Goal: Information Seeking & Learning: Check status

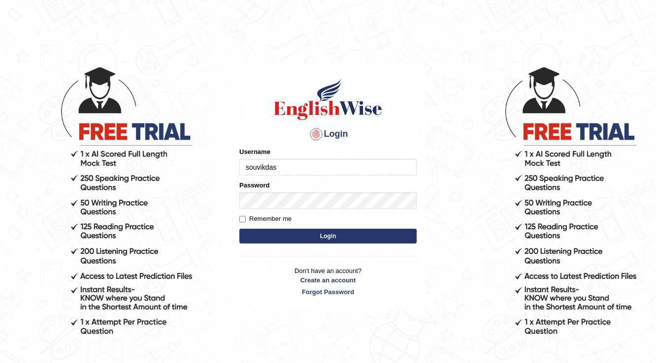
type input "souvikdasmahapatra"
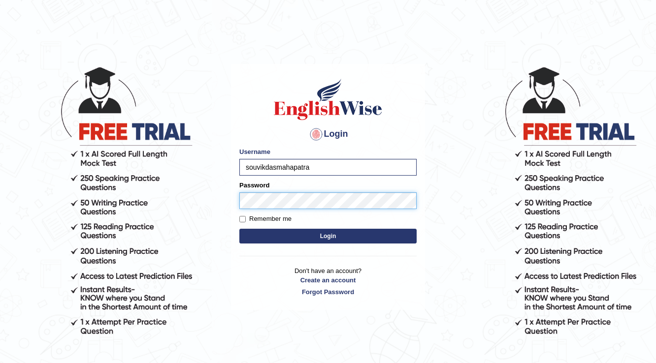
click at [239, 229] on button "Login" at bounding box center [327, 236] width 177 height 15
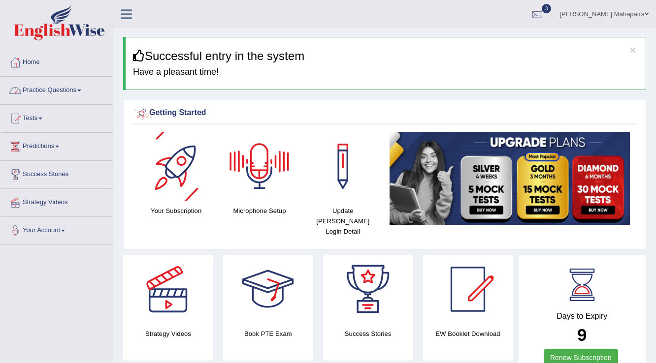
click at [76, 91] on link "Practice Questions" at bounding box center [56, 89] width 112 height 25
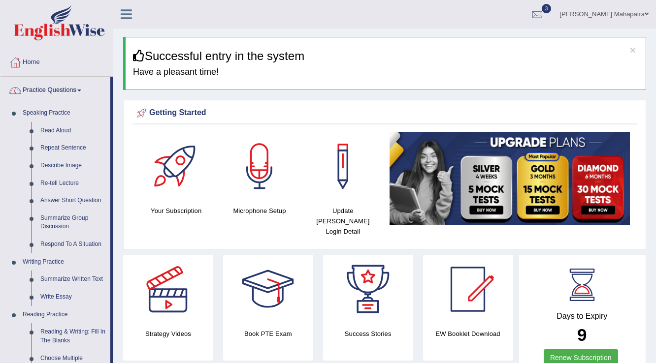
click at [76, 91] on link "Practice Questions" at bounding box center [55, 89] width 110 height 25
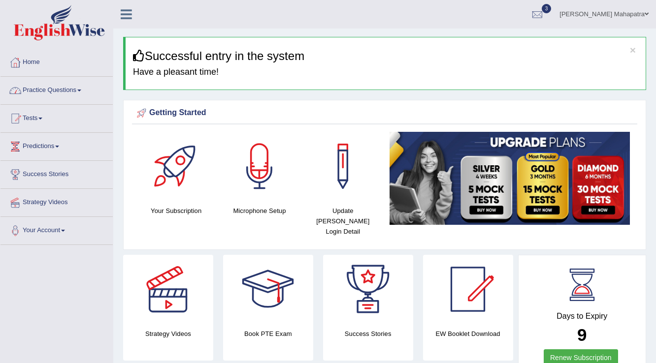
click at [65, 92] on link "Practice Questions" at bounding box center [56, 89] width 112 height 25
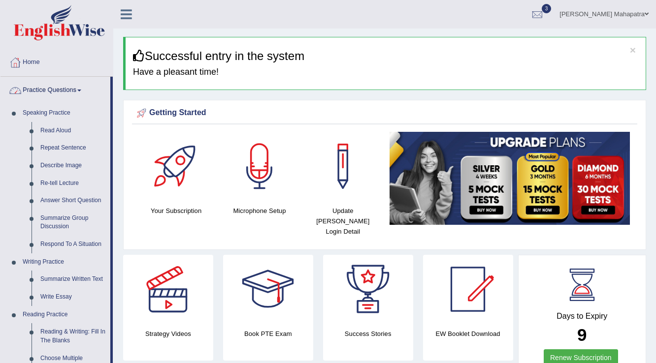
click at [65, 92] on link "Practice Questions" at bounding box center [55, 89] width 110 height 25
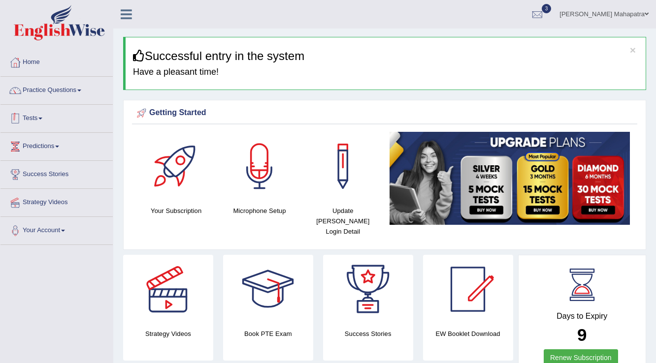
click at [34, 116] on link "Tests" at bounding box center [56, 117] width 112 height 25
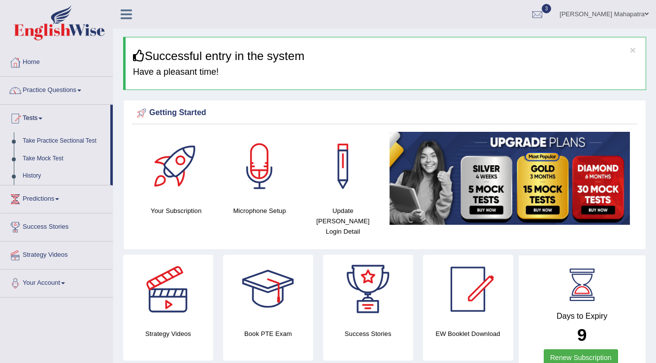
scroll to position [39, 0]
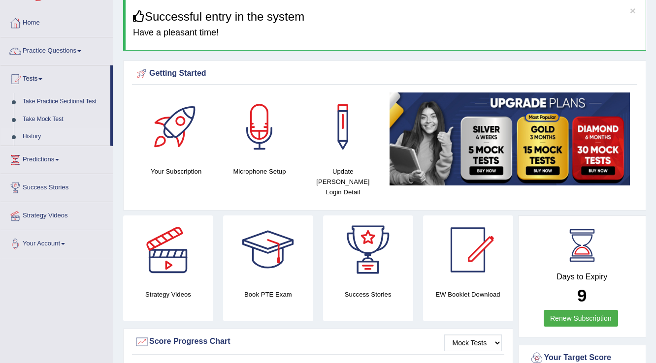
click at [33, 136] on link "History" at bounding box center [64, 137] width 92 height 18
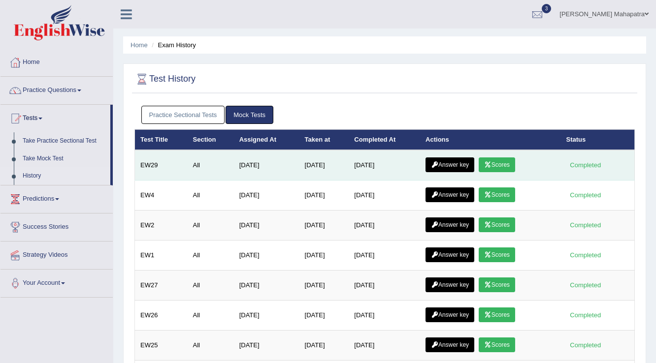
click at [512, 161] on link "Scores" at bounding box center [497, 165] width 36 height 15
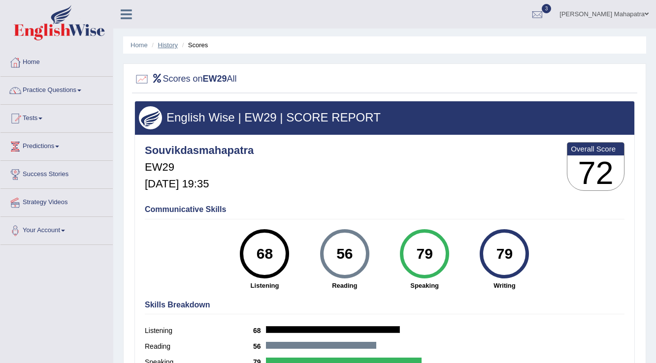
click at [174, 47] on link "History" at bounding box center [168, 44] width 20 height 7
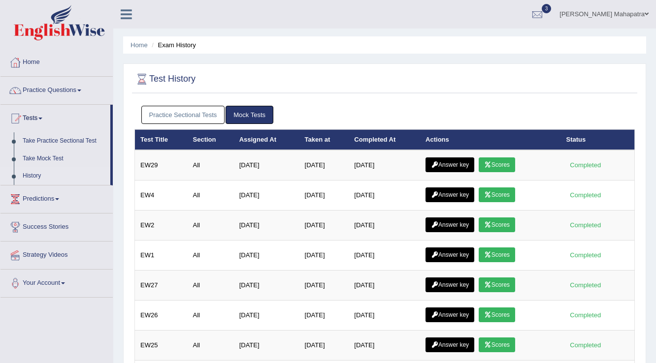
click at [438, 162] on icon at bounding box center [434, 165] width 7 height 6
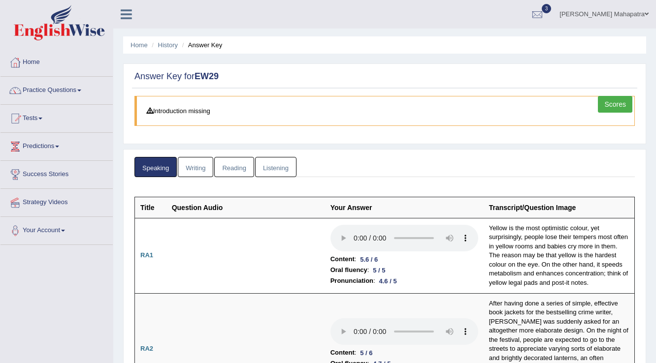
click at [272, 167] on link "Listening" at bounding box center [275, 167] width 41 height 20
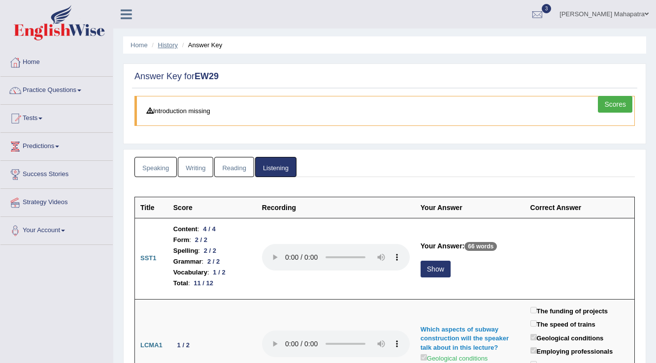
click at [173, 46] on link "History" at bounding box center [168, 44] width 20 height 7
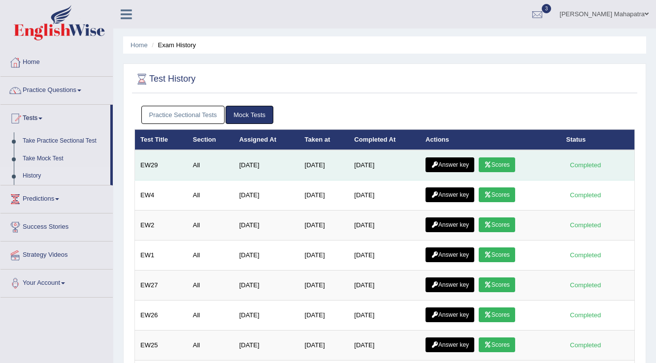
click at [492, 163] on icon at bounding box center [487, 165] width 7 height 6
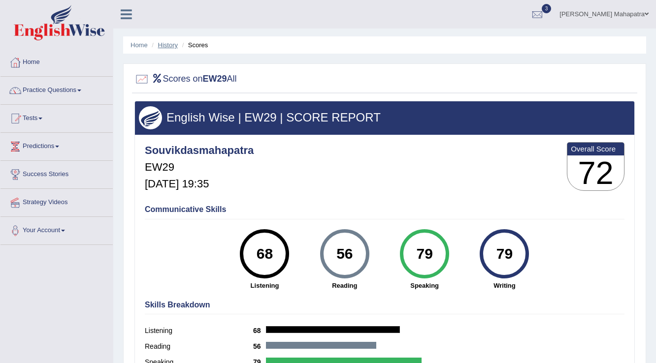
click at [168, 42] on link "History" at bounding box center [168, 44] width 20 height 7
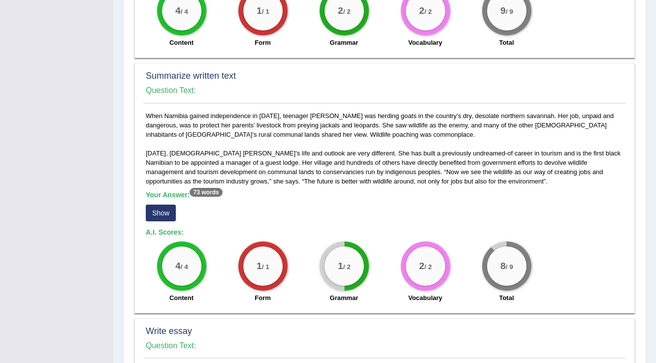
scroll to position [433, 0]
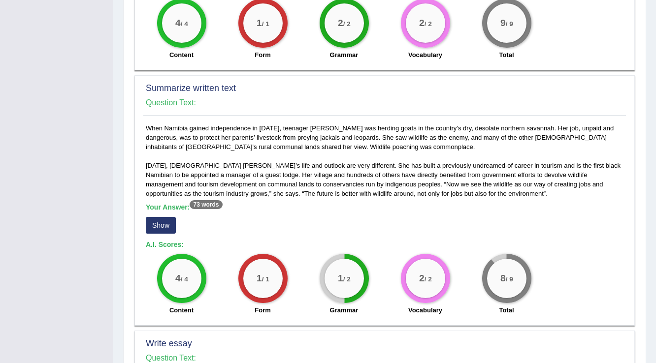
click at [170, 217] on button "Show" at bounding box center [161, 225] width 30 height 17
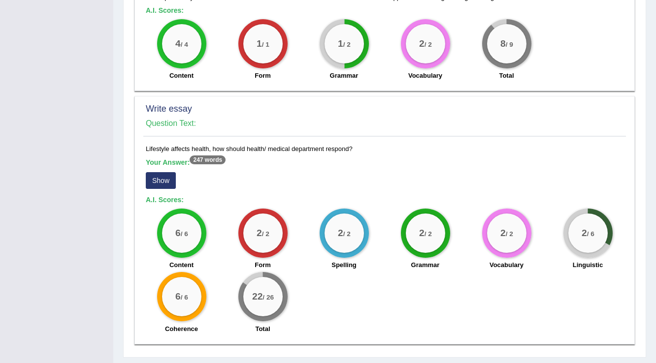
scroll to position [701, 0]
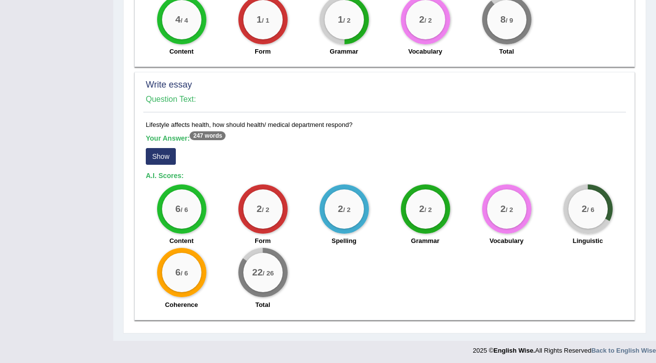
click at [169, 157] on button "Show" at bounding box center [161, 156] width 30 height 17
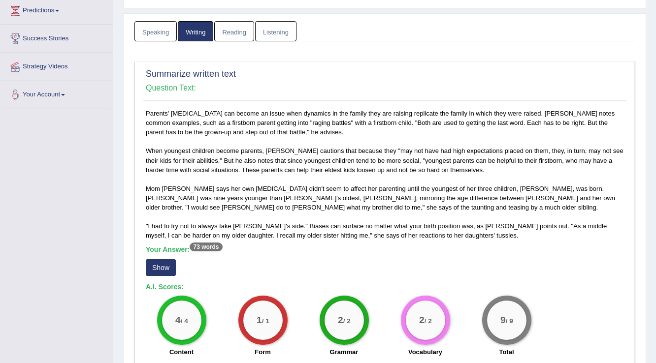
scroll to position [154, 0]
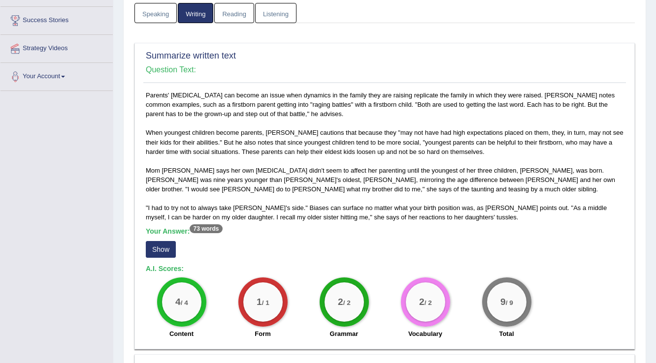
click at [170, 248] on button "Show" at bounding box center [161, 249] width 30 height 17
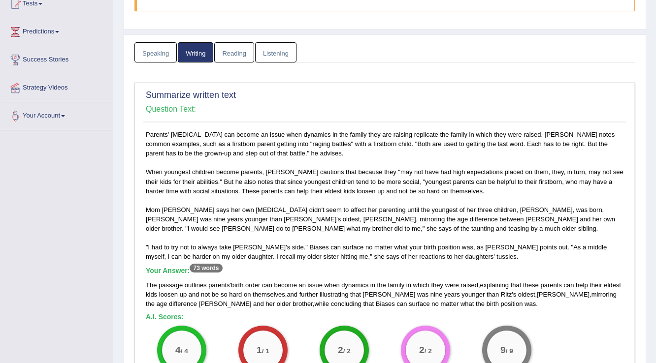
scroll to position [0, 0]
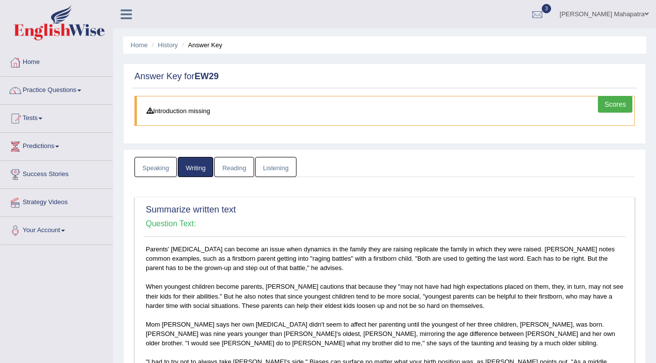
click at [606, 104] on link "Scores" at bounding box center [615, 104] width 34 height 17
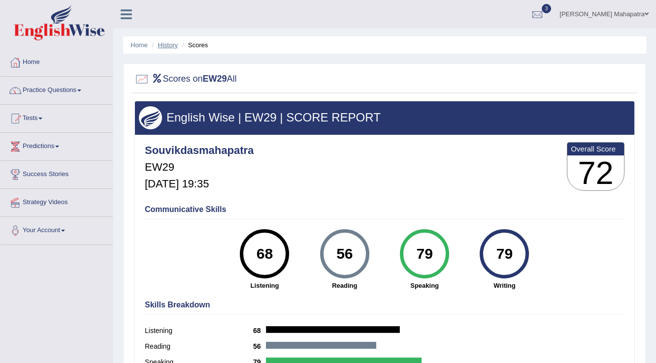
click at [170, 48] on link "History" at bounding box center [168, 44] width 20 height 7
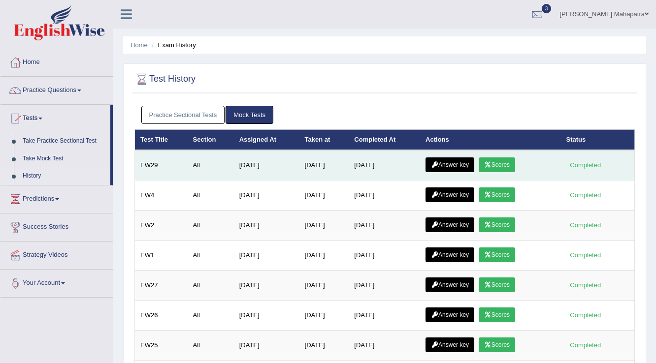
click at [471, 165] on link "Answer key" at bounding box center [450, 165] width 49 height 15
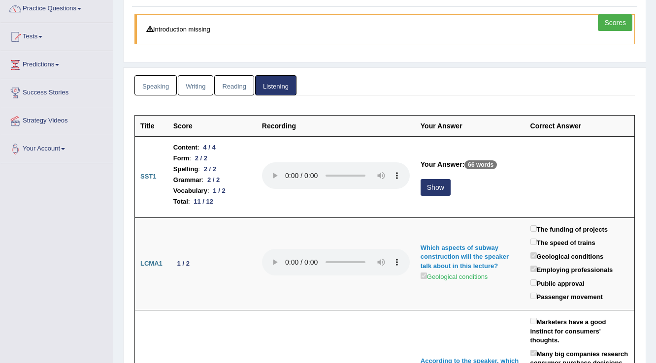
scroll to position [65, 0]
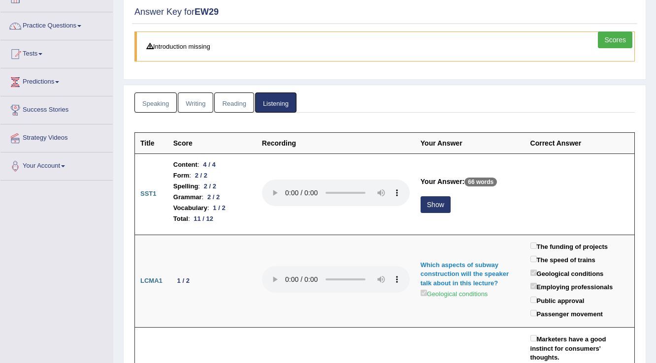
click at [150, 107] on link "Speaking" at bounding box center [155, 103] width 42 height 20
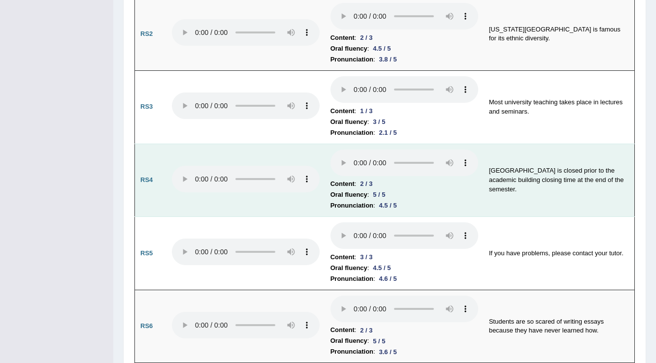
scroll to position [892, 0]
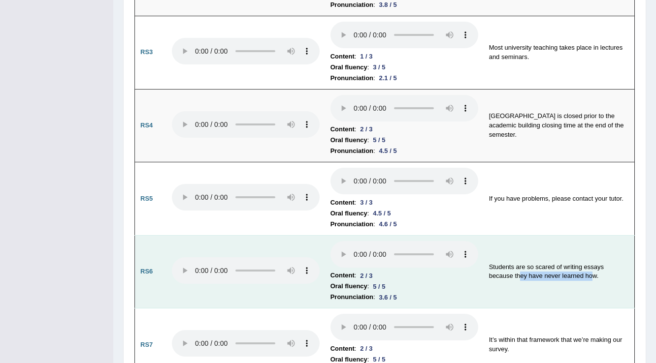
drag, startPoint x: 520, startPoint y: 260, endPoint x: 591, endPoint y: 269, distance: 71.5
click at [591, 269] on td "Students are so scared of writing essays because they have never learned how." at bounding box center [559, 271] width 151 height 73
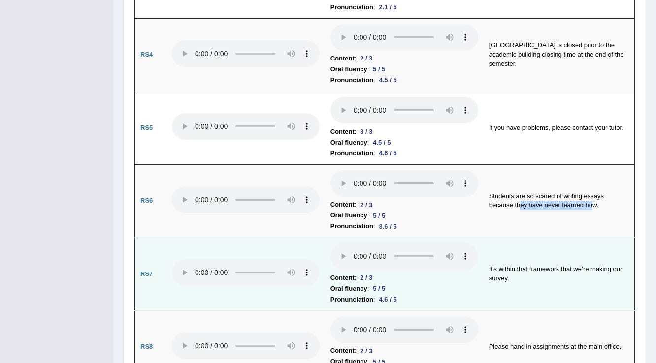
scroll to position [971, 0]
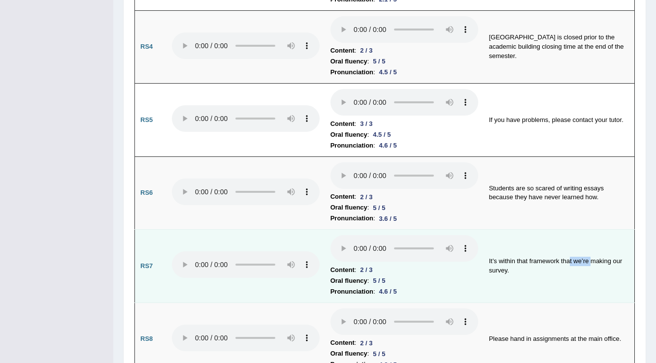
drag, startPoint x: 592, startPoint y: 249, endPoint x: 569, endPoint y: 249, distance: 23.1
click at [569, 249] on td "It’s within that framework that we’re making our survey." at bounding box center [559, 266] width 151 height 73
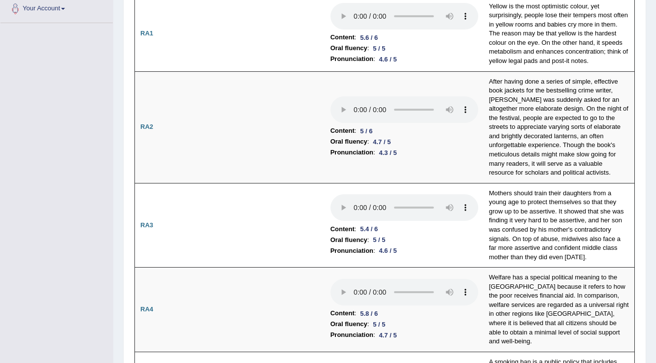
scroll to position [0, 0]
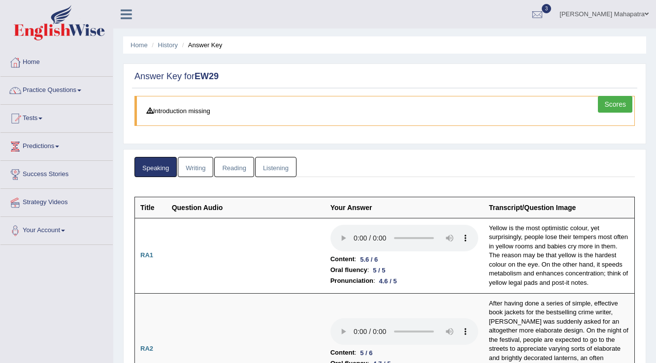
click at [227, 170] on link "Reading" at bounding box center [233, 167] width 39 height 20
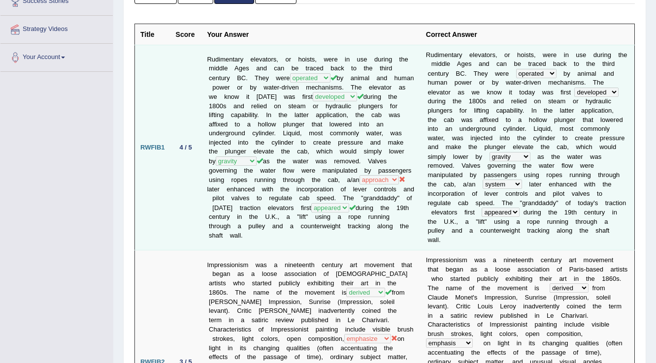
scroll to position [197, 0]
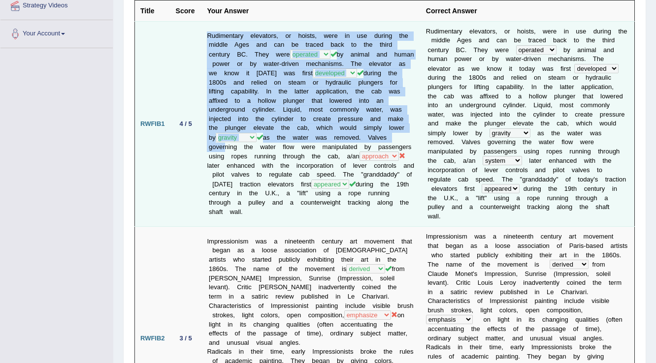
drag, startPoint x: 236, startPoint y: 140, endPoint x: 201, endPoint y: 143, distance: 35.5
click at [201, 143] on tr "RWFIB1 4 / 5 Rudimentary elevators, or hoists, were in use during the middle Ag…" at bounding box center [385, 124] width 500 height 206
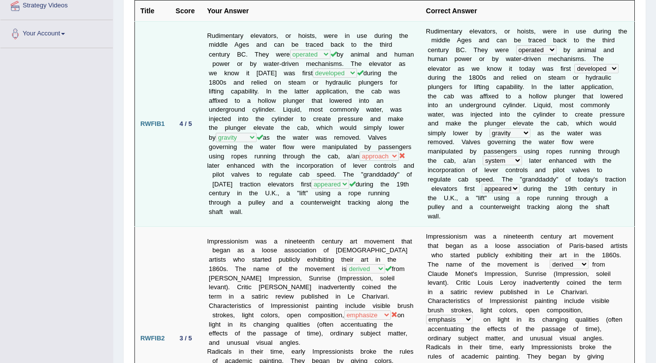
click at [190, 148] on td "4 / 5" at bounding box center [186, 124] width 32 height 206
drag, startPoint x: 388, startPoint y: 140, endPoint x: 344, endPoint y: 140, distance: 44.3
click at [344, 140] on td "Rudimentary elevators, or hoists, were in use during the middle Ages and can be…" at bounding box center [310, 124] width 219 height 206
drag, startPoint x: 587, startPoint y: 176, endPoint x: 553, endPoint y: 176, distance: 34.0
click at [553, 176] on td "R u d i m e n t a r y e l e v a t o r s , o r h o i s t s , w e r e i n u s e d…" at bounding box center [528, 124] width 214 height 206
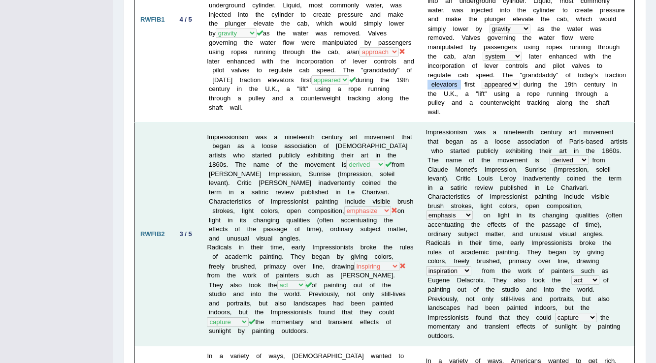
scroll to position [315, 0]
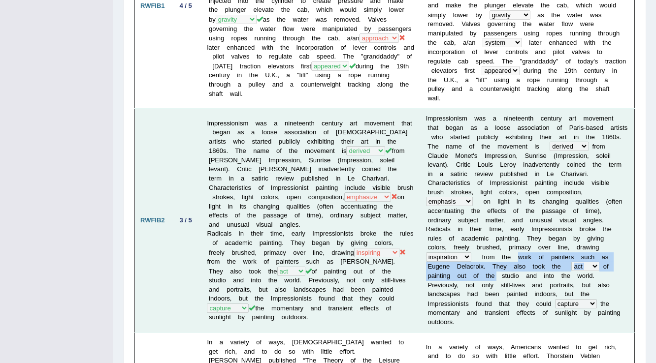
drag, startPoint x: 465, startPoint y: 243, endPoint x: 617, endPoint y: 251, distance: 151.4
click at [617, 251] on td "I m p r e s s i o n i s m w a s a n i n e t e e n t h c e n t u r y a r t m o v…" at bounding box center [528, 221] width 214 height 224
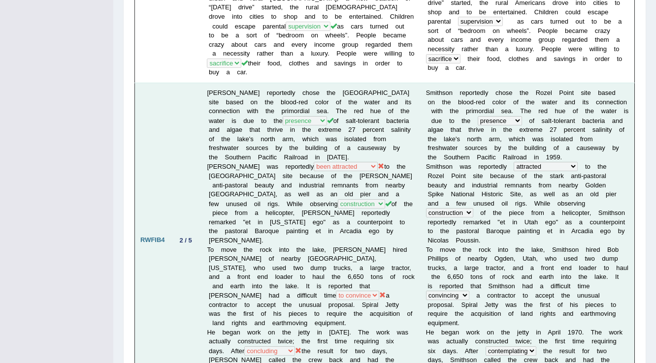
scroll to position [827, 0]
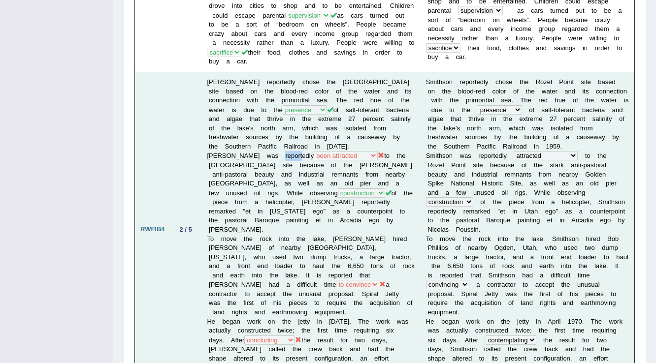
drag, startPoint x: 290, startPoint y: 121, endPoint x: 274, endPoint y: 120, distance: 15.8
click at [274, 120] on td "Smithson reportedly chose the Rozel Point site based on the blood-red color of …" at bounding box center [310, 230] width 219 height 316
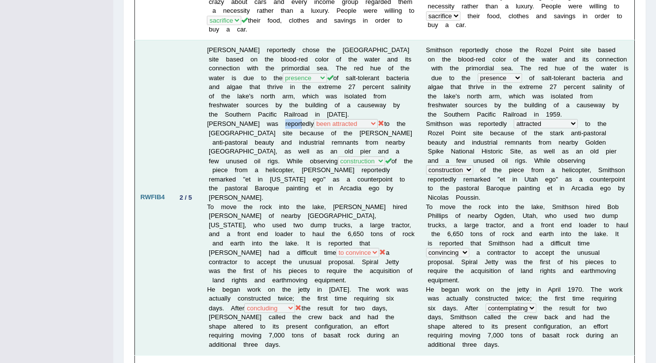
scroll to position [869, 0]
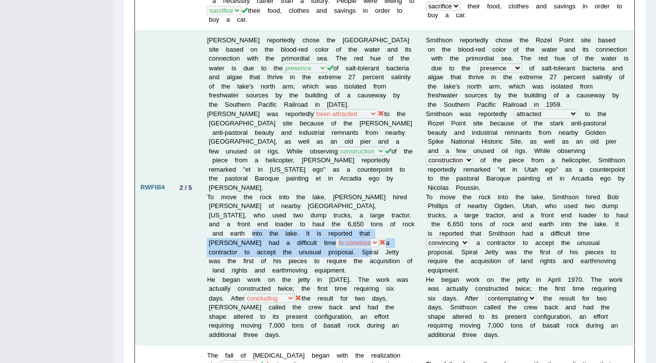
drag, startPoint x: 390, startPoint y: 185, endPoint x: 382, endPoint y: 201, distance: 17.9
click at [382, 201] on td "Smithson reportedly chose the Rozel Point site based on the blood-red color of …" at bounding box center [310, 188] width 219 height 316
copy td "It is reported that Smithson had a difficult time to convince convincing convin…"
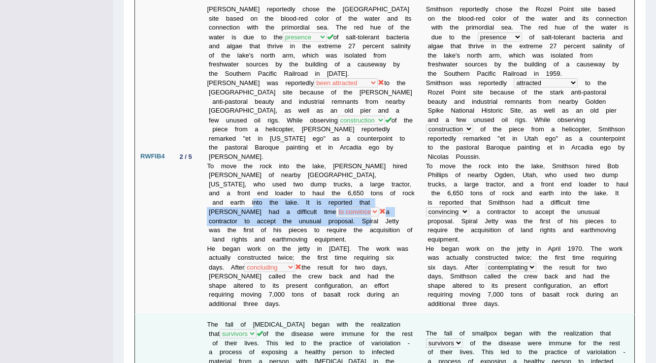
scroll to position [1027, 0]
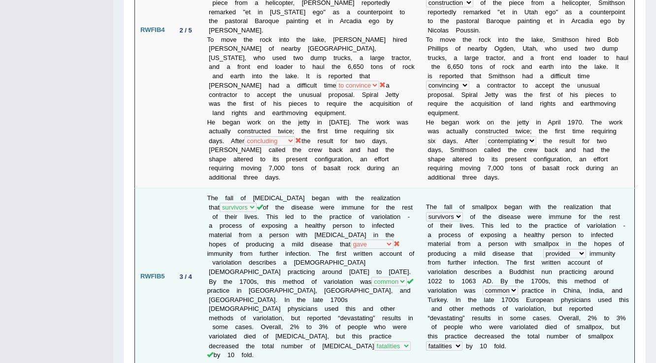
click at [323, 188] on td "The fall of smallpox began with the realization that people victims survivors p…" at bounding box center [310, 277] width 219 height 178
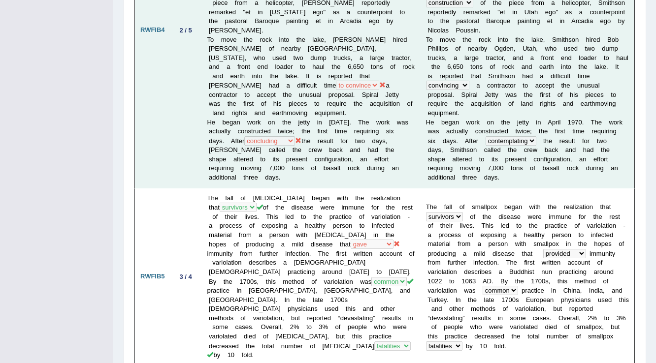
scroll to position [1066, 0]
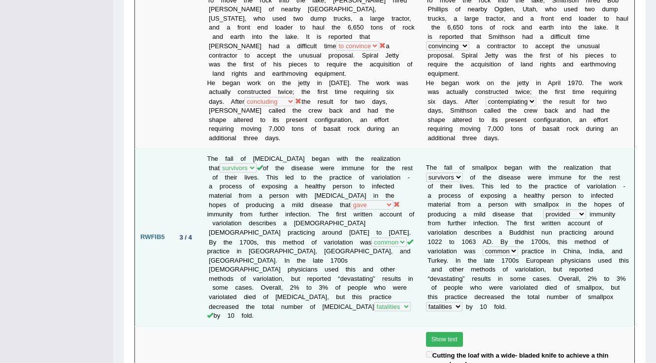
click at [283, 156] on td "The fall of smallpox began with the realization that people victims survivors p…" at bounding box center [310, 238] width 219 height 178
click at [317, 155] on td "The fall of smallpox began with the realization that people victims survivors p…" at bounding box center [310, 238] width 219 height 178
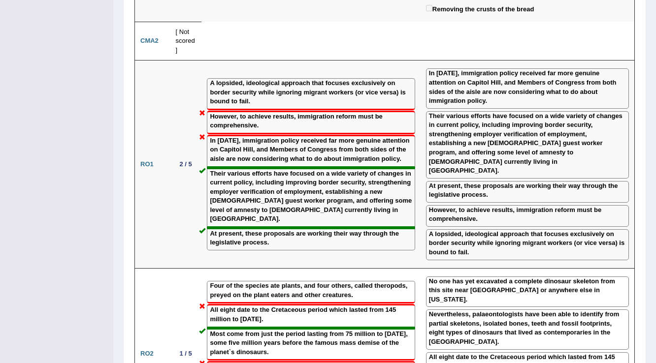
scroll to position [1697, 0]
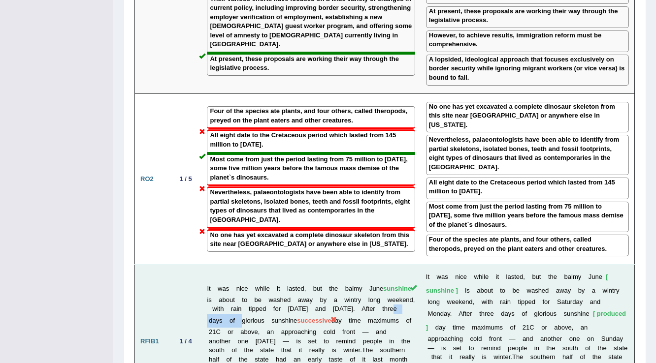
drag, startPoint x: 276, startPoint y: 203, endPoint x: 230, endPoint y: 201, distance: 46.8
click at [230, 265] on td "It was nice while it lasted, but the balmy June sunshine is about to be washed …" at bounding box center [310, 342] width 219 height 154
click at [365, 265] on td "It was nice while it lasted, but the balmy June sunshine is about to be washed …" at bounding box center [310, 342] width 219 height 154
click at [359, 265] on td "It was nice while it lasted, but the balmy June sunshine is about to be washed …" at bounding box center [310, 342] width 219 height 154
drag, startPoint x: 294, startPoint y: 213, endPoint x: 273, endPoint y: 214, distance: 20.2
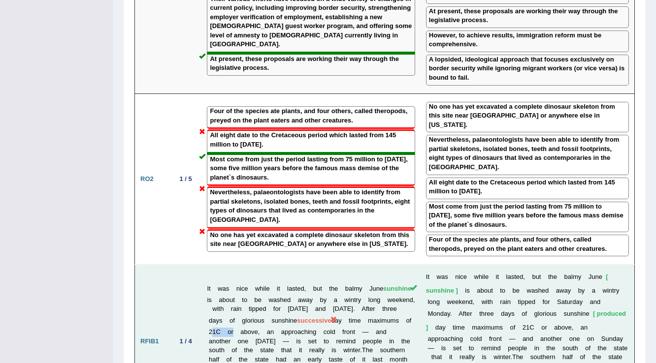
click at [273, 265] on td "It was nice while it lasted, but the balmy June sunshine is about to be washed …" at bounding box center [310, 342] width 219 height 154
drag, startPoint x: 380, startPoint y: 201, endPoint x: 351, endPoint y: 204, distance: 29.3
click at [331, 317] on span "successive" at bounding box center [314, 320] width 34 height 7
drag, startPoint x: 303, startPoint y: 266, endPoint x: 321, endPoint y: 265, distance: 17.2
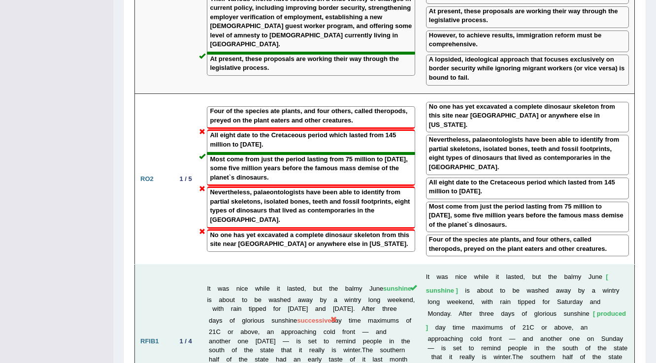
drag, startPoint x: 591, startPoint y: 267, endPoint x: 557, endPoint y: 268, distance: 34.5
click at [557, 268] on td "I t w a s n i c e w h i l e i t l a s t e d , b u t t h e b a l m y J u n e sun…" at bounding box center [528, 342] width 214 height 154
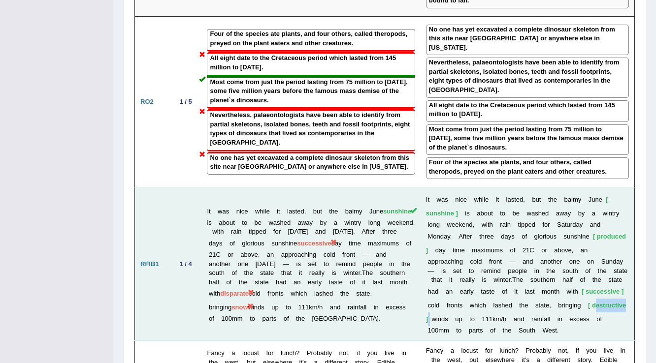
scroll to position [1776, 0]
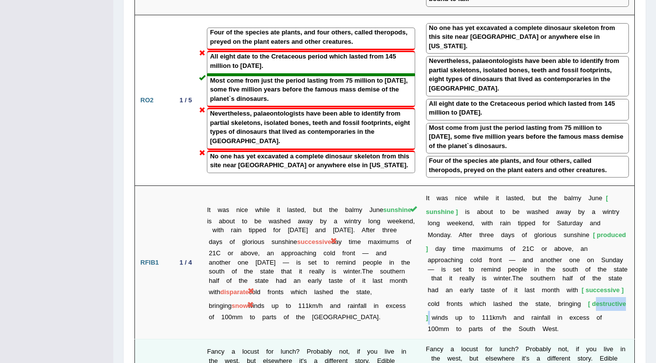
drag, startPoint x: 249, startPoint y: 271, endPoint x: 207, endPoint y: 272, distance: 41.9
drag, startPoint x: 242, startPoint y: 268, endPoint x: 220, endPoint y: 269, distance: 22.7
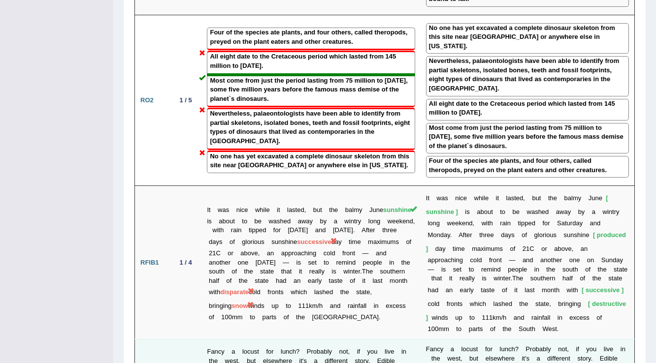
drag, startPoint x: 247, startPoint y: 270, endPoint x: 298, endPoint y: 273, distance: 51.3
drag, startPoint x: 256, startPoint y: 250, endPoint x: 327, endPoint y: 259, distance: 71.5
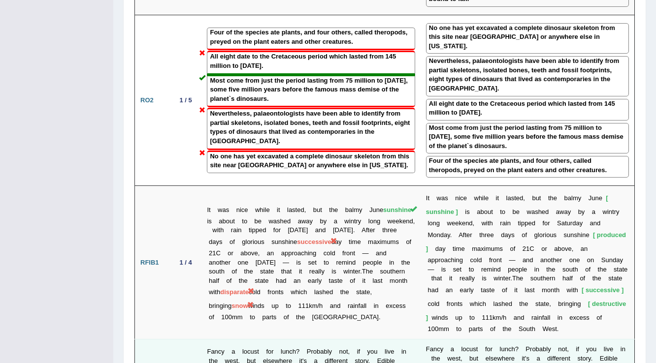
drag, startPoint x: 254, startPoint y: 317, endPoint x: 224, endPoint y: 317, distance: 30.5
drag, startPoint x: 368, startPoint y: 331, endPoint x: 343, endPoint y: 329, distance: 25.7
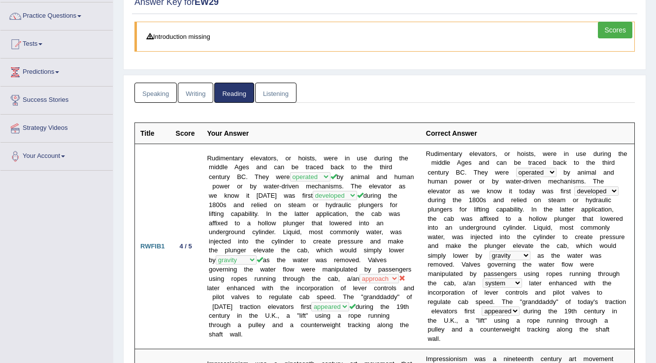
scroll to position [0, 0]
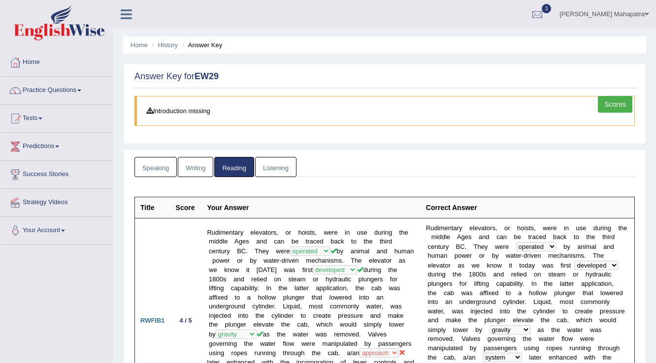
click at [391, 164] on ul "Speaking Writing Reading Listening" at bounding box center [384, 167] width 500 height 20
click at [54, 88] on link "Practice Questions" at bounding box center [56, 89] width 112 height 25
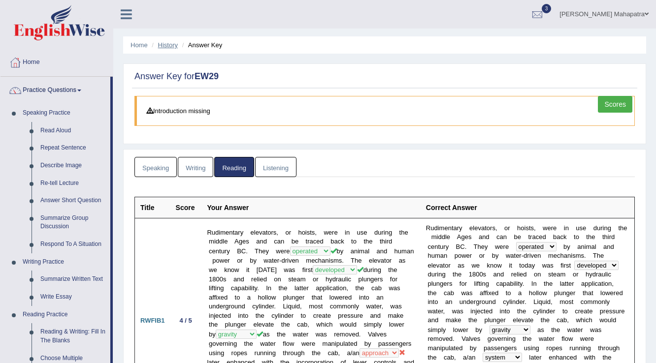
click at [166, 43] on link "History" at bounding box center [168, 44] width 20 height 7
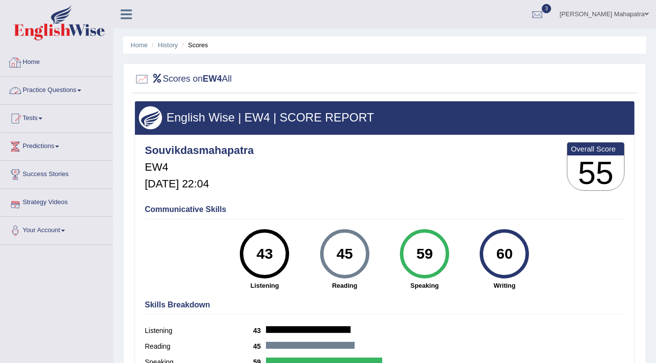
click at [71, 83] on link "Practice Questions" at bounding box center [56, 89] width 112 height 25
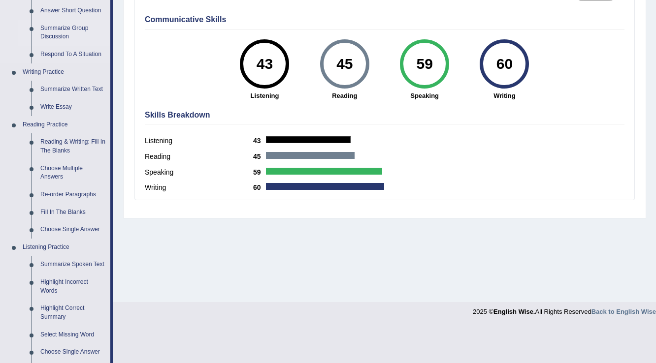
scroll to position [197, 0]
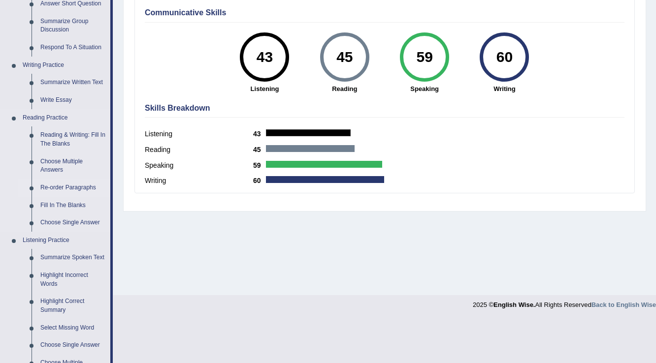
click at [85, 185] on link "Re-order Paragraphs" at bounding box center [73, 188] width 74 height 18
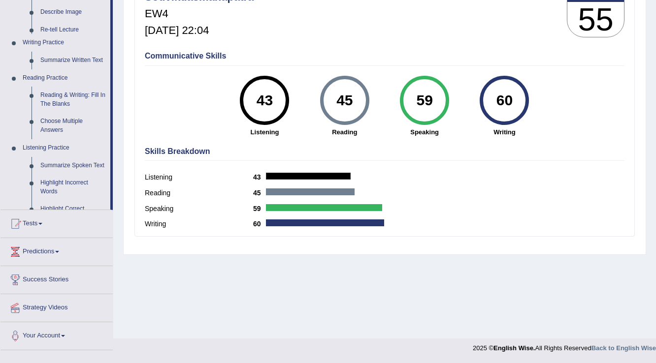
scroll to position [154, 0]
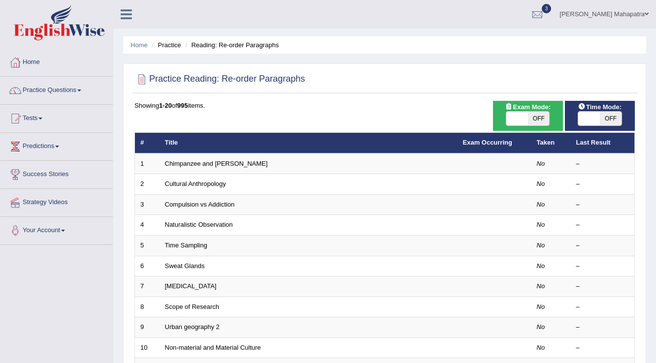
click at [589, 118] on span at bounding box center [589, 119] width 22 height 14
checkbox input "true"
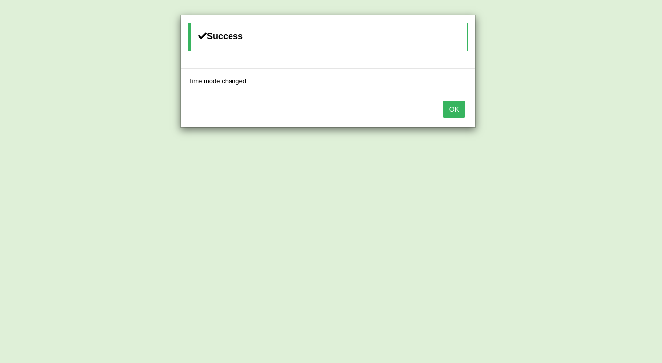
click at [443, 109] on button "OK" at bounding box center [454, 109] width 23 height 17
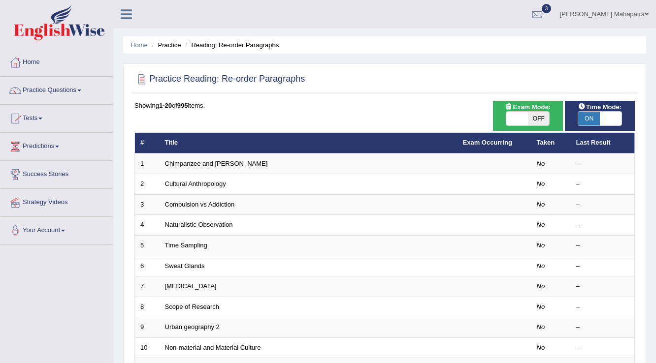
click at [542, 111] on div "ON OFF" at bounding box center [528, 118] width 44 height 15
click at [539, 116] on span "OFF" at bounding box center [539, 119] width 22 height 14
checkbox input "true"
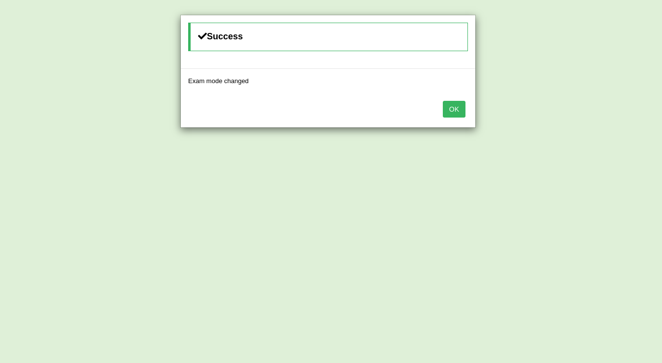
click at [459, 107] on button "OK" at bounding box center [454, 109] width 23 height 17
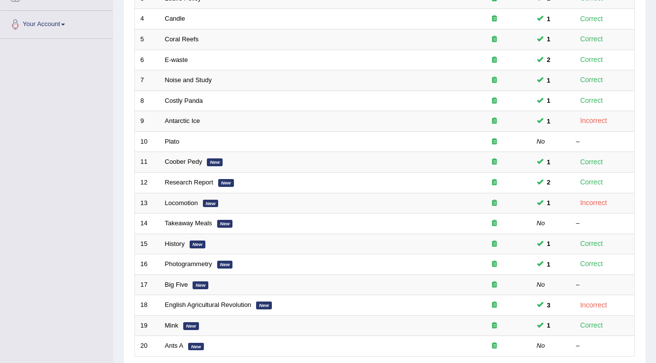
scroll to position [236, 0]
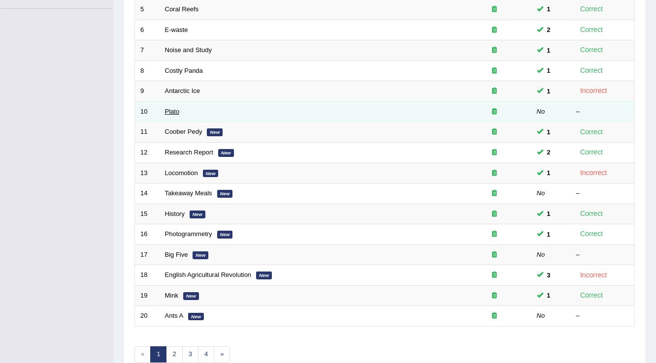
click at [173, 108] on link "Plato" at bounding box center [172, 111] width 15 height 7
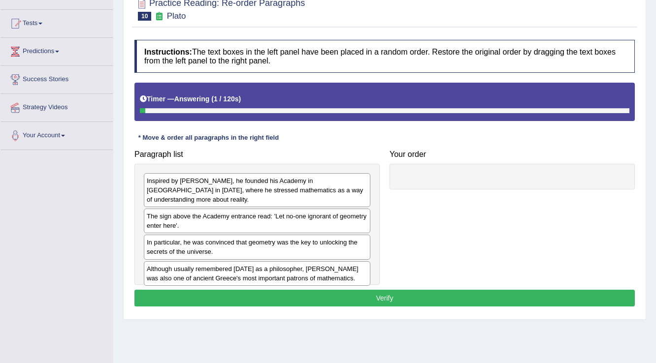
scroll to position [118, 0]
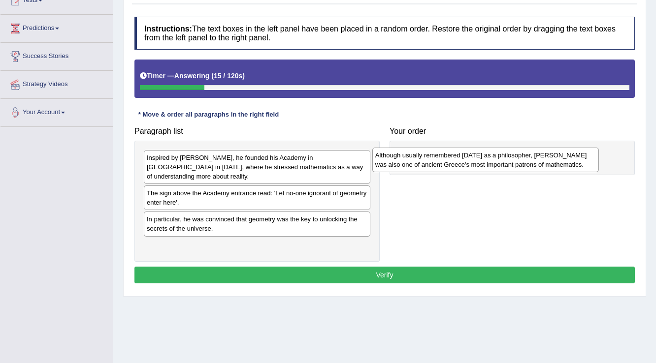
drag, startPoint x: 212, startPoint y: 240, endPoint x: 441, endPoint y: 159, distance: 242.5
click at [441, 160] on div "Although usually remembered today as a philosopher, Plato was also one of ancie…" at bounding box center [485, 160] width 227 height 25
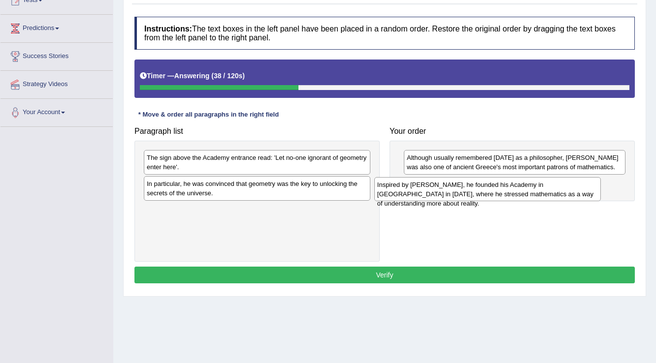
drag, startPoint x: 279, startPoint y: 166, endPoint x: 510, endPoint y: 193, distance: 232.6
click at [510, 193] on div "Inspired by Pythagoras, he founded his Academy in Athens in 387 BC, where he st…" at bounding box center [487, 189] width 227 height 25
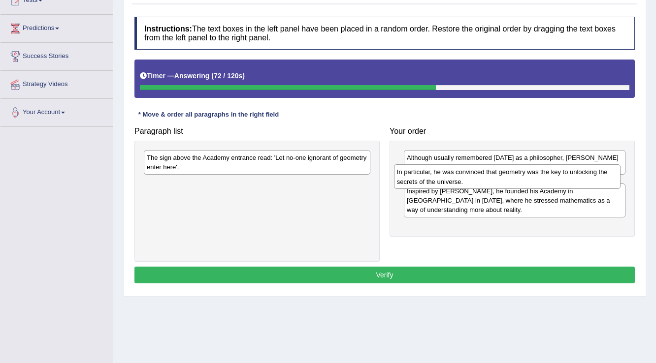
drag, startPoint x: 319, startPoint y: 193, endPoint x: 569, endPoint y: 181, distance: 250.5
click at [569, 181] on div "In particular, he was convinced that geometry was the key to unlocking the secr…" at bounding box center [507, 177] width 227 height 25
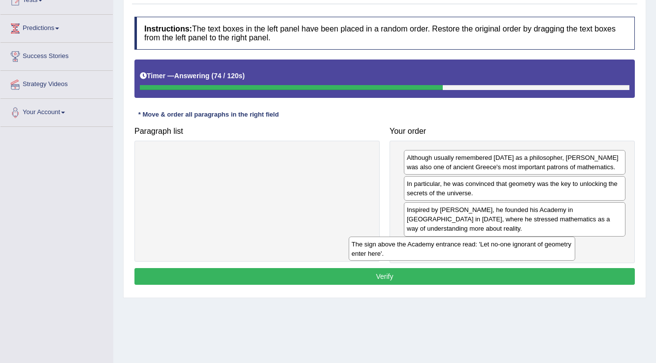
drag, startPoint x: 342, startPoint y: 164, endPoint x: 551, endPoint y: 248, distance: 225.8
click at [553, 248] on div "The sign above the Academy entrance read: 'Let no-one ignorant of geometry ente…" at bounding box center [462, 249] width 227 height 25
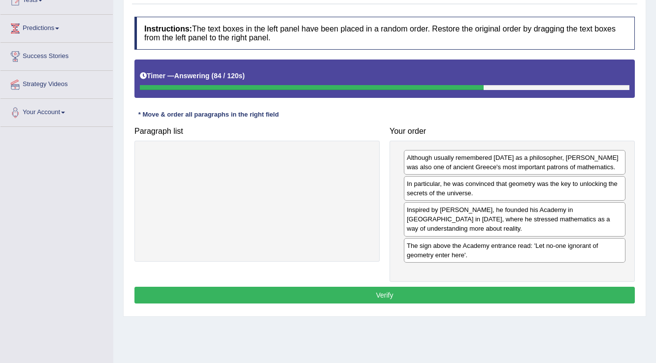
click at [370, 288] on button "Verify" at bounding box center [384, 295] width 500 height 17
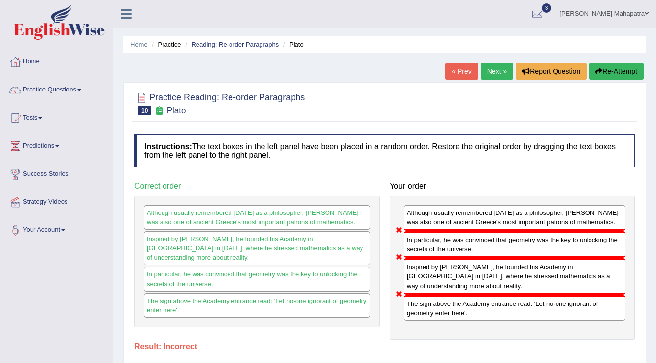
scroll to position [0, 0]
click at [604, 71] on button "Re-Attempt" at bounding box center [616, 72] width 55 height 17
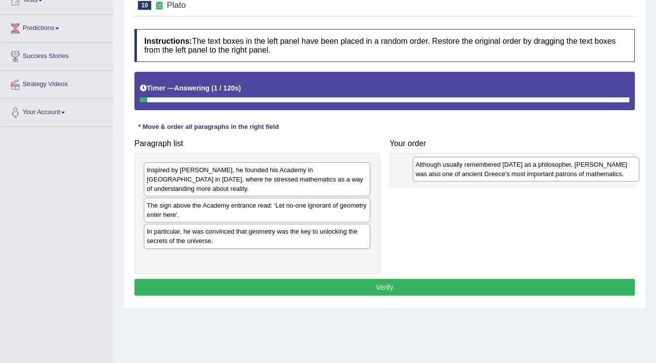
drag, startPoint x: 219, startPoint y: 257, endPoint x: 488, endPoint y: 173, distance: 281.5
click at [488, 173] on div "Although usually remembered [DATE] as a philosopher, [PERSON_NAME] was also one…" at bounding box center [526, 169] width 227 height 25
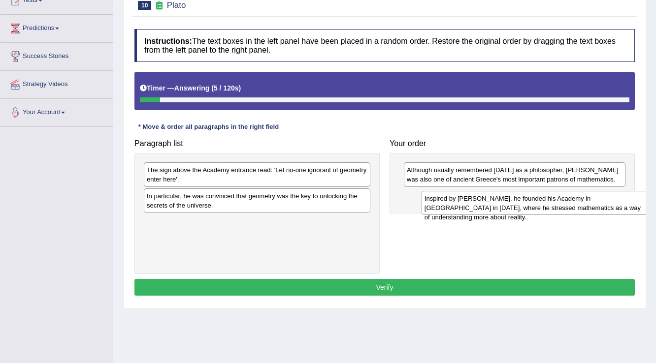
drag, startPoint x: 285, startPoint y: 182, endPoint x: 562, endPoint y: 210, distance: 279.1
click at [562, 210] on div "Inspired by [PERSON_NAME], he founded his Academy in [GEOGRAPHIC_DATA] in [DATE…" at bounding box center [535, 203] width 227 height 25
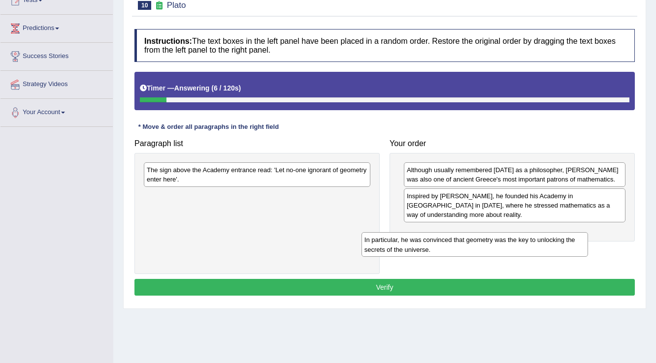
drag, startPoint x: 336, startPoint y: 197, endPoint x: 553, endPoint y: 236, distance: 220.7
click at [555, 237] on div "In particular, he was convinced that geometry was the key to unlocking the secr…" at bounding box center [475, 244] width 227 height 25
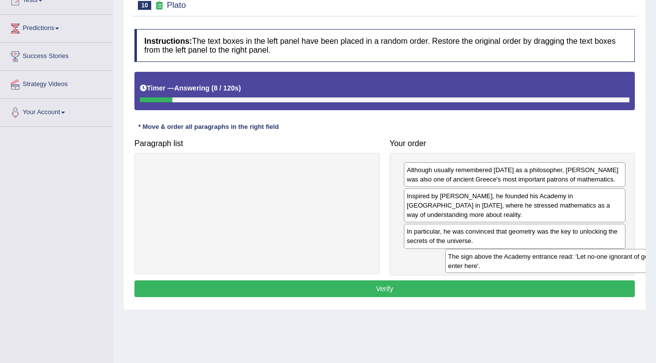
drag, startPoint x: 329, startPoint y: 176, endPoint x: 589, endPoint y: 262, distance: 273.7
click at [589, 262] on div "The sign above the Academy entrance read: 'Let no-one ignorant of geometry ente…" at bounding box center [558, 261] width 227 height 25
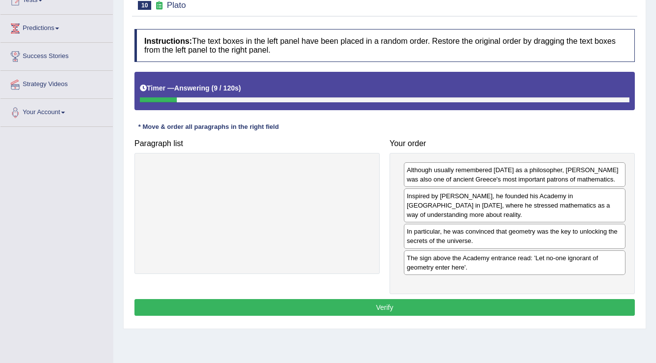
click at [415, 301] on button "Verify" at bounding box center [384, 307] width 500 height 17
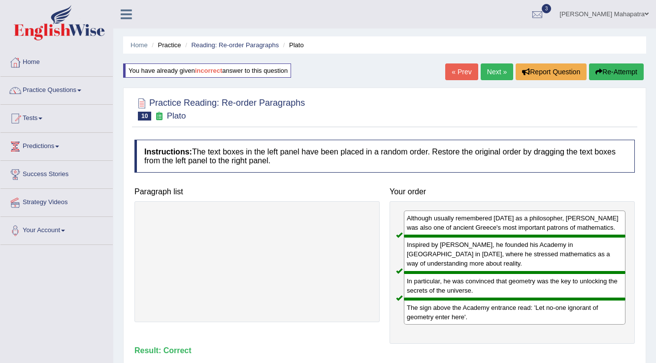
click at [487, 73] on link "Next »" at bounding box center [497, 72] width 33 height 17
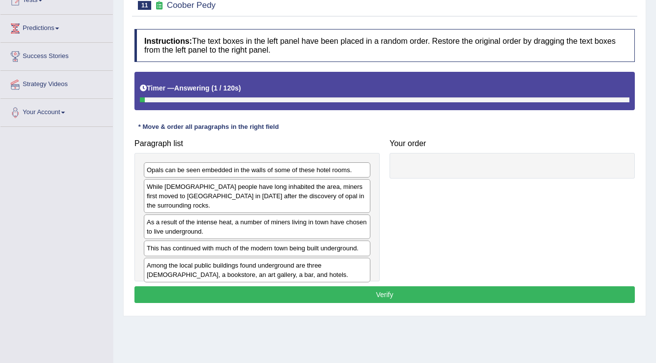
scroll to position [118, 0]
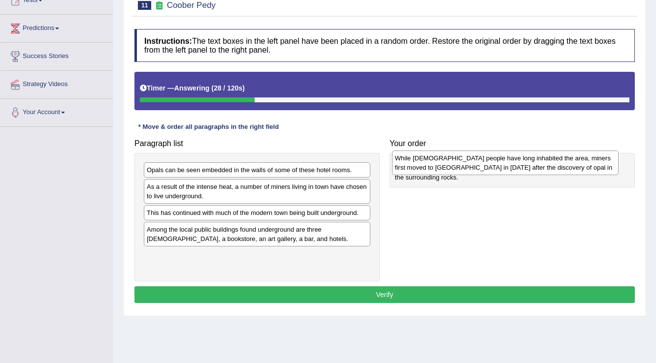
drag, startPoint x: 329, startPoint y: 196, endPoint x: 578, endPoint y: 168, distance: 249.8
click at [578, 168] on div "While [DEMOGRAPHIC_DATA] people have long inhabited the area, miners first move…" at bounding box center [505, 163] width 227 height 25
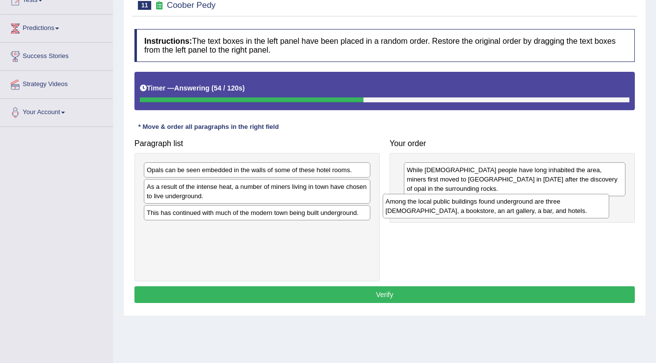
drag, startPoint x: 338, startPoint y: 234, endPoint x: 582, endPoint y: 206, distance: 245.5
click at [582, 206] on div "Among the local public buildings found underground are three [DEMOGRAPHIC_DATA]…" at bounding box center [496, 206] width 227 height 25
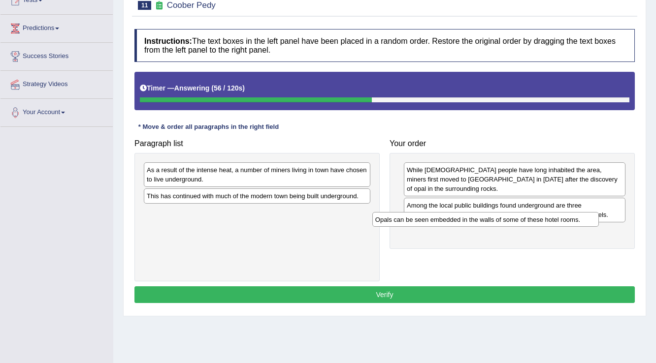
drag, startPoint x: 282, startPoint y: 174, endPoint x: 527, endPoint y: 223, distance: 250.7
click at [527, 223] on div "Opals can be seen embedded in the walls of some of these hotel rooms." at bounding box center [485, 219] width 227 height 15
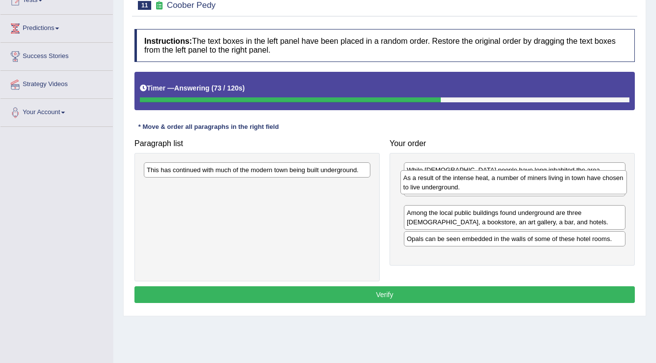
drag, startPoint x: 291, startPoint y: 181, endPoint x: 548, endPoint y: 189, distance: 256.7
click at [548, 189] on div "As a result of the intense heat, a number of miners living in town have chosen …" at bounding box center [513, 182] width 227 height 25
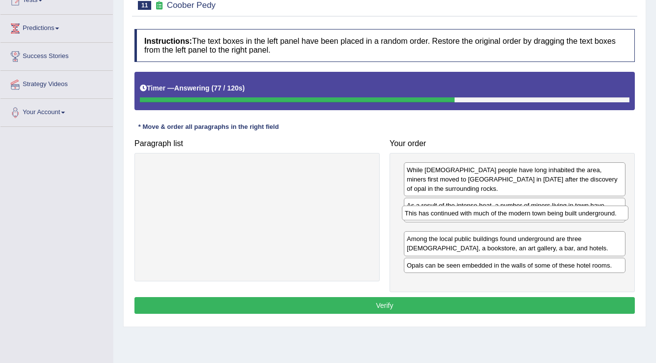
drag, startPoint x: 272, startPoint y: 174, endPoint x: 530, endPoint y: 217, distance: 261.7
click at [530, 217] on div "This has continued with much of the modern town being built underground." at bounding box center [515, 213] width 227 height 15
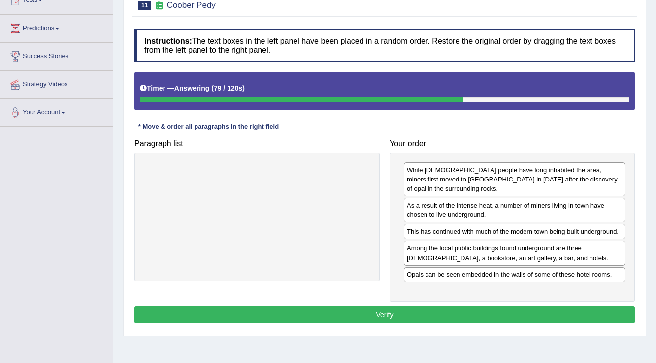
click at [385, 292] on div "Instructions: The text boxes in the left panel have been placed in a random ord…" at bounding box center [384, 177] width 505 height 307
click at [386, 307] on button "Verify" at bounding box center [384, 315] width 500 height 17
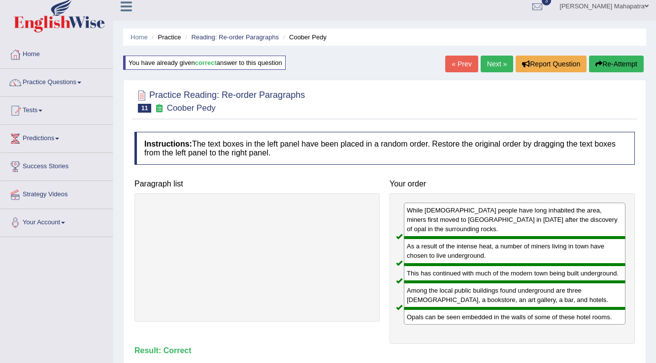
scroll to position [0, 0]
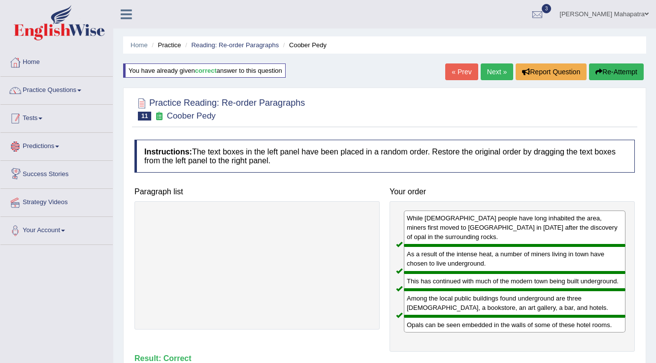
click at [37, 123] on link "Tests" at bounding box center [56, 117] width 112 height 25
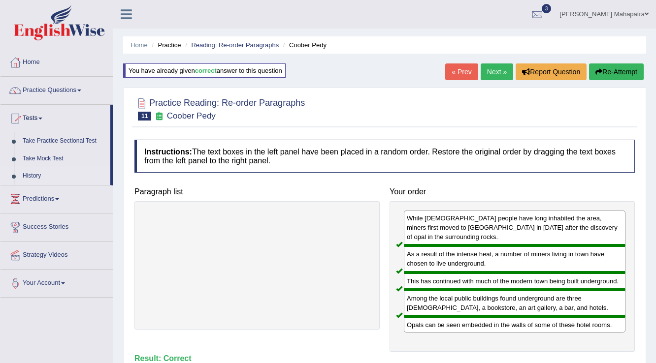
click at [31, 178] on link "History" at bounding box center [64, 176] width 92 height 18
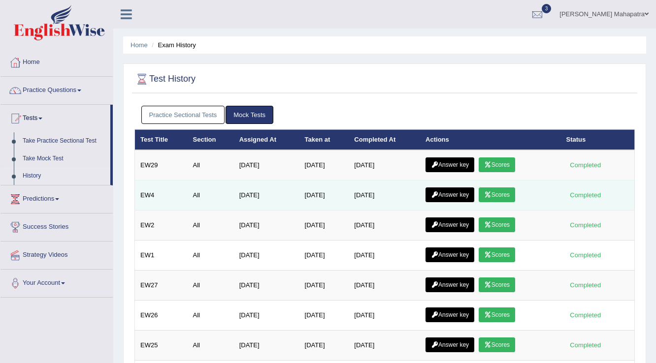
click at [490, 192] on icon at bounding box center [487, 195] width 7 height 6
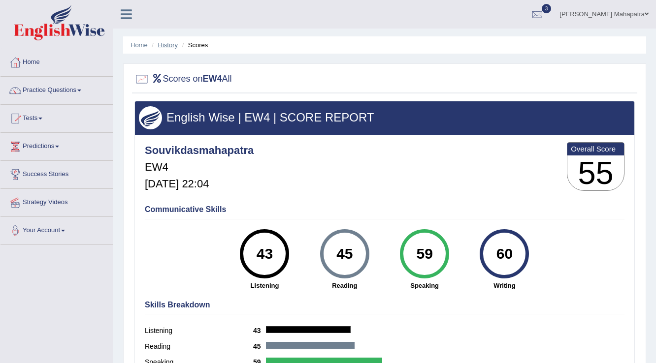
click at [171, 46] on link "History" at bounding box center [168, 44] width 20 height 7
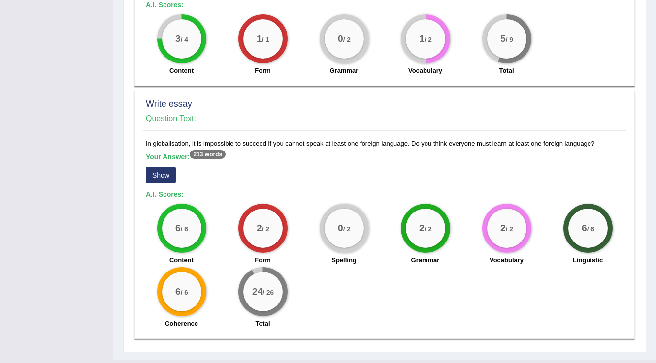
scroll to position [758, 0]
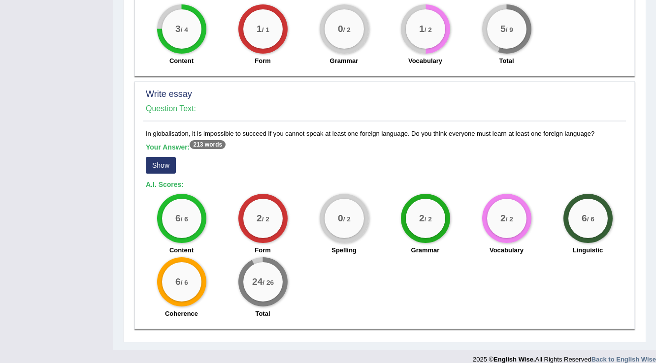
click at [162, 157] on button "Show" at bounding box center [161, 165] width 30 height 17
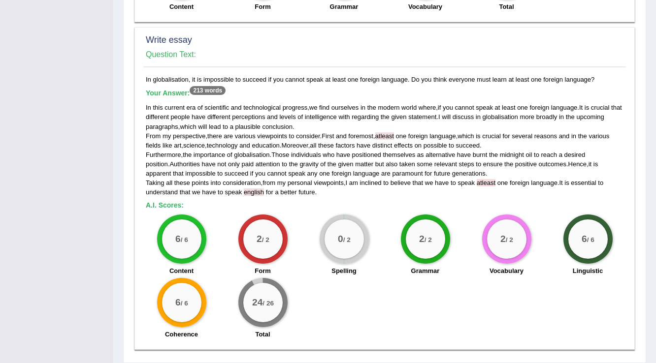
scroll to position [813, 0]
drag, startPoint x: 319, startPoint y: 96, endPoint x: 310, endPoint y: 93, distance: 9.5
click at [310, 102] on div "In this current era of scientific and technological progress , we find ourselve…" at bounding box center [385, 149] width 478 height 94
drag, startPoint x: 447, startPoint y: 65, endPoint x: 424, endPoint y: 67, distance: 23.7
click at [424, 74] on div "In globalisation, it is impossible to succeed if you cannot speak at least one …" at bounding box center [384, 209] width 483 height 270
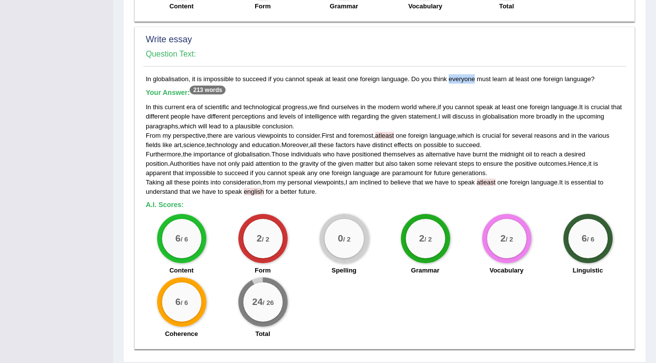
drag, startPoint x: 454, startPoint y: 124, endPoint x: 427, endPoint y: 124, distance: 27.1
click at [427, 124] on div "In this current era of scientific and technological progress , we find ourselve…" at bounding box center [385, 149] width 478 height 94
drag, startPoint x: 476, startPoint y: 124, endPoint x: 524, endPoint y: 127, distance: 47.9
click at [524, 127] on div "In this current era of scientific and technological progress , we find ourselve…" at bounding box center [385, 149] width 478 height 94
drag, startPoint x: 409, startPoint y: 133, endPoint x: 464, endPoint y: 138, distance: 54.8
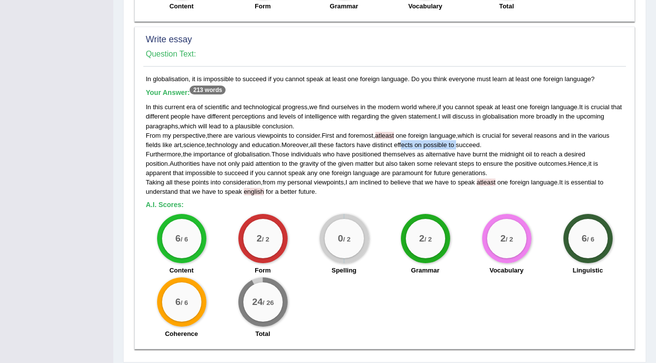
click at [464, 138] on div "In this current era of scientific and technological progress , we find ourselve…" at bounding box center [385, 149] width 478 height 94
drag, startPoint x: 497, startPoint y: 134, endPoint x: 288, endPoint y: 134, distance: 209.3
click at [288, 134] on div "In this current era of scientific and technological progress , we find ourselve…" at bounding box center [385, 149] width 478 height 94
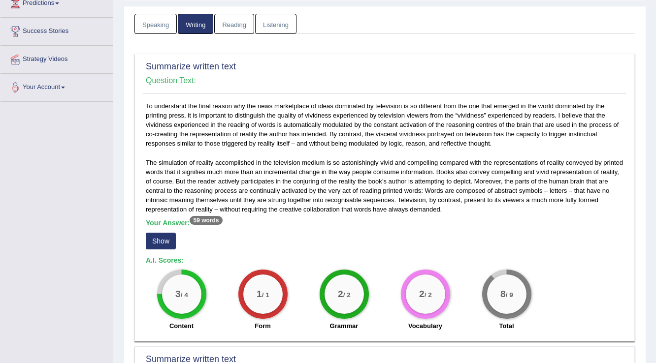
scroll to position [0, 0]
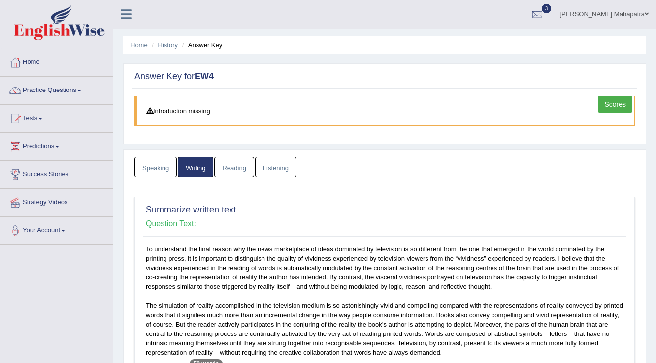
click at [618, 18] on link "Souvik Das Mahapatra" at bounding box center [604, 13] width 104 height 26
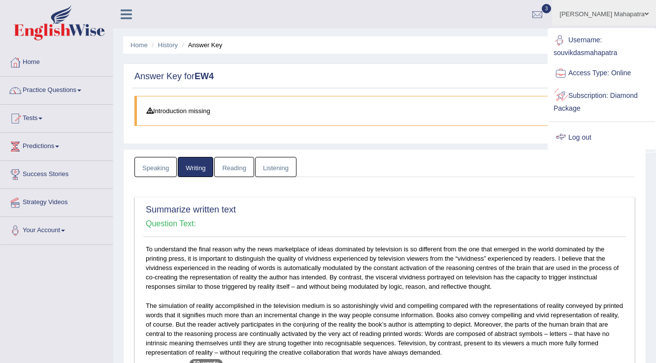
click at [567, 134] on div at bounding box center [561, 138] width 15 height 15
